Goal: Information Seeking & Learning: Learn about a topic

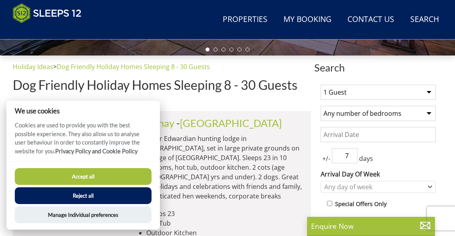
scroll to position [257, 0]
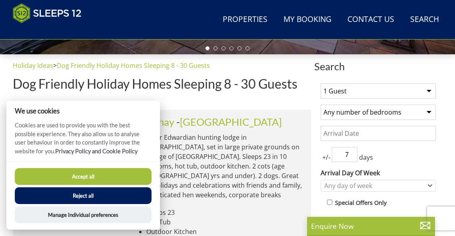
click at [125, 178] on button "Accept all" at bounding box center [83, 176] width 137 height 17
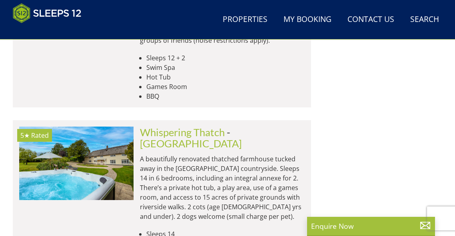
scroll to position [3509, 0]
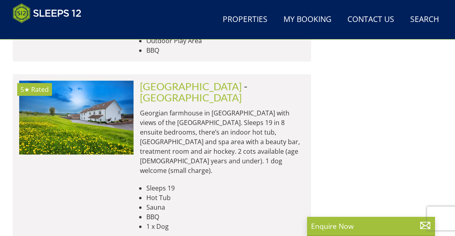
scroll to position [6850, 0]
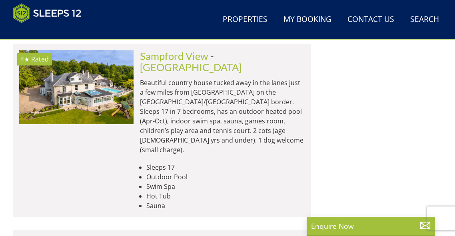
scroll to position [10078, 0]
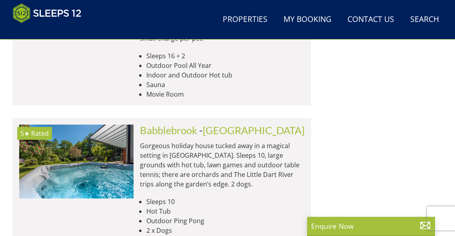
scroll to position [10713, 0]
